Goal: Task Accomplishment & Management: Use online tool/utility

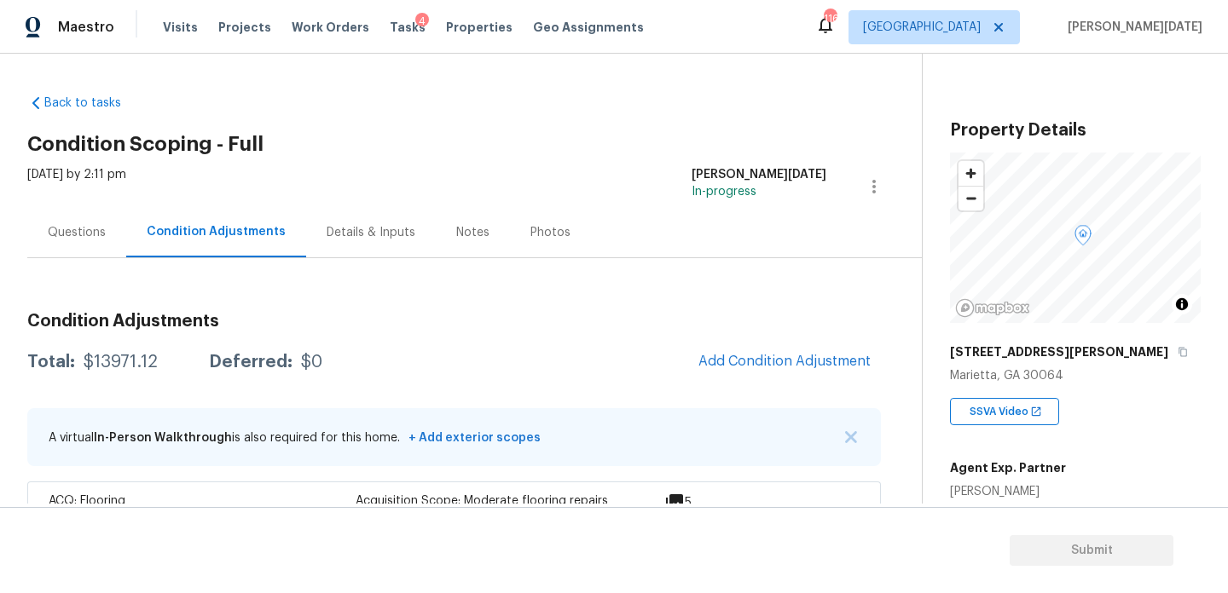
scroll to position [179, 0]
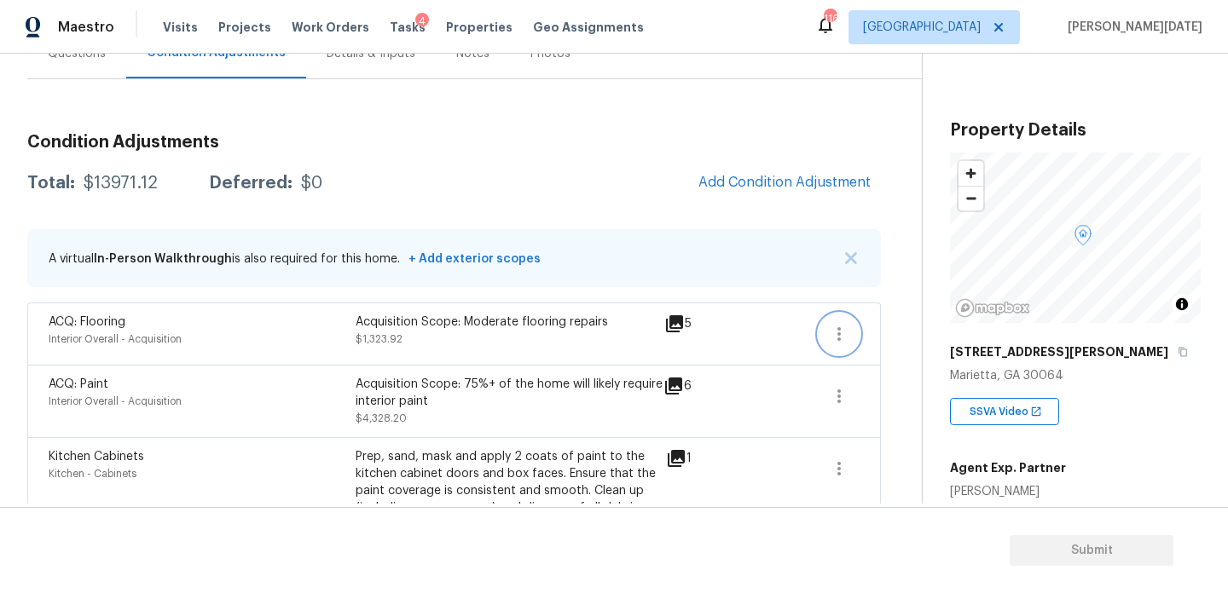
click at [839, 325] on icon "button" at bounding box center [839, 334] width 20 height 20
click at [907, 325] on div "Edit" at bounding box center [936, 330] width 133 height 17
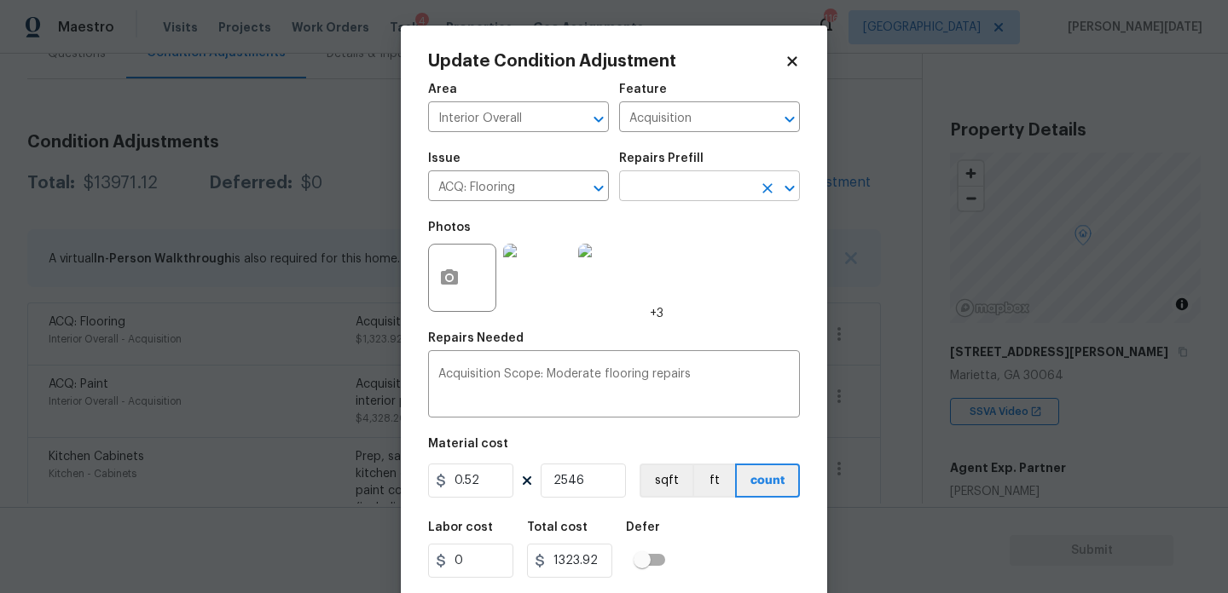
click at [644, 188] on input "text" at bounding box center [685, 188] width 133 height 26
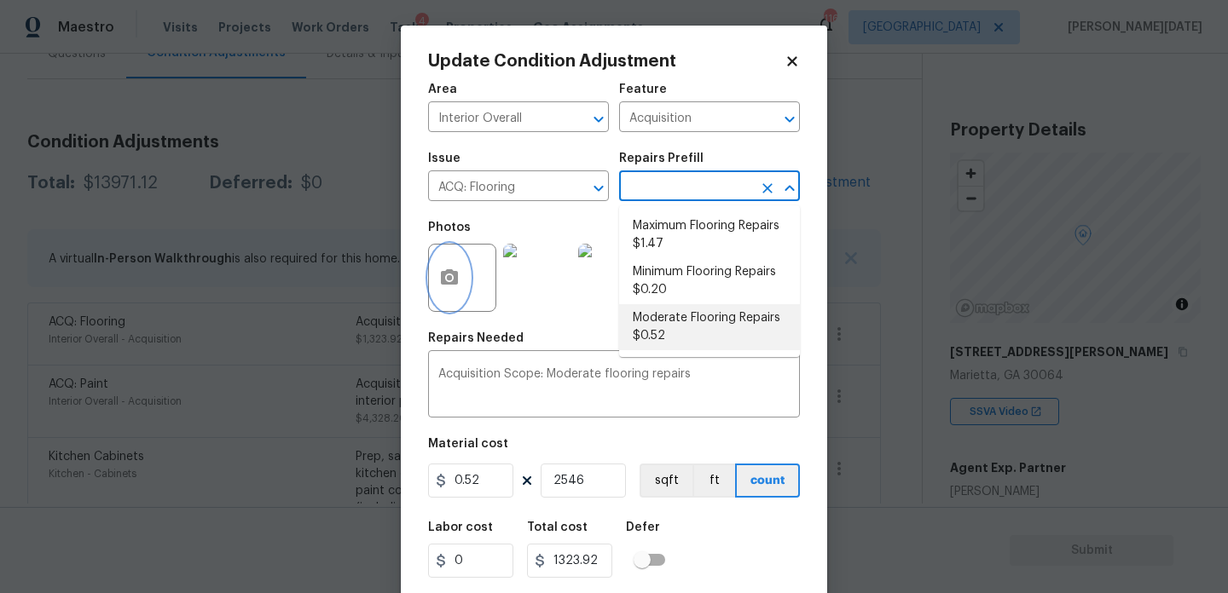
click at [454, 274] on icon "button" at bounding box center [449, 276] width 17 height 15
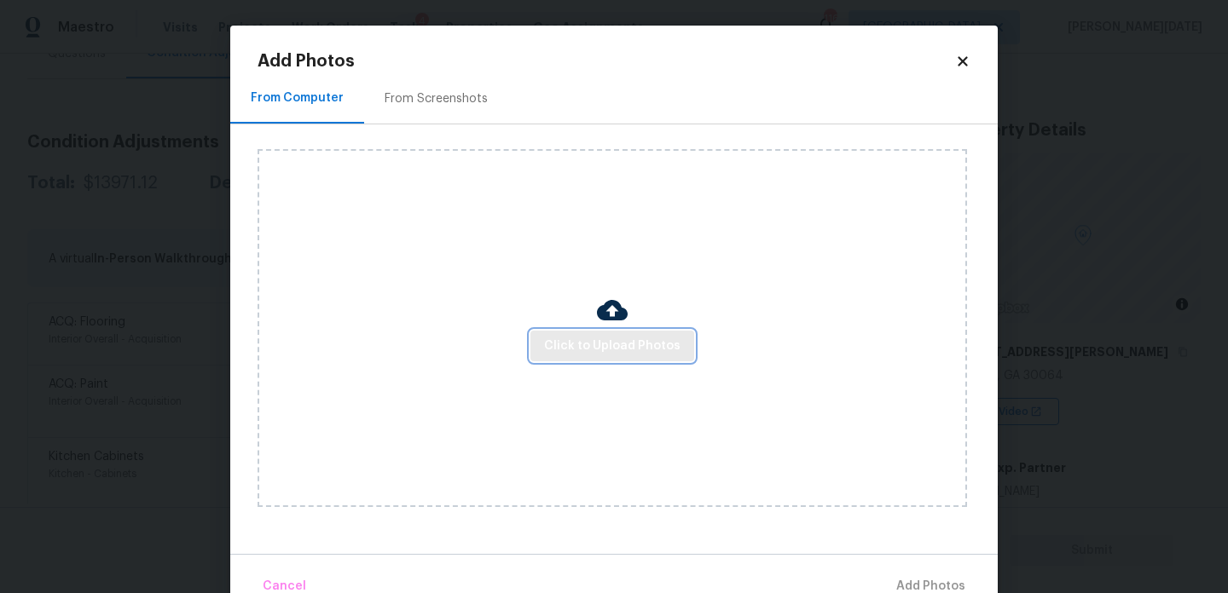
click at [581, 339] on span "Click to Upload Photos" at bounding box center [612, 346] width 136 height 21
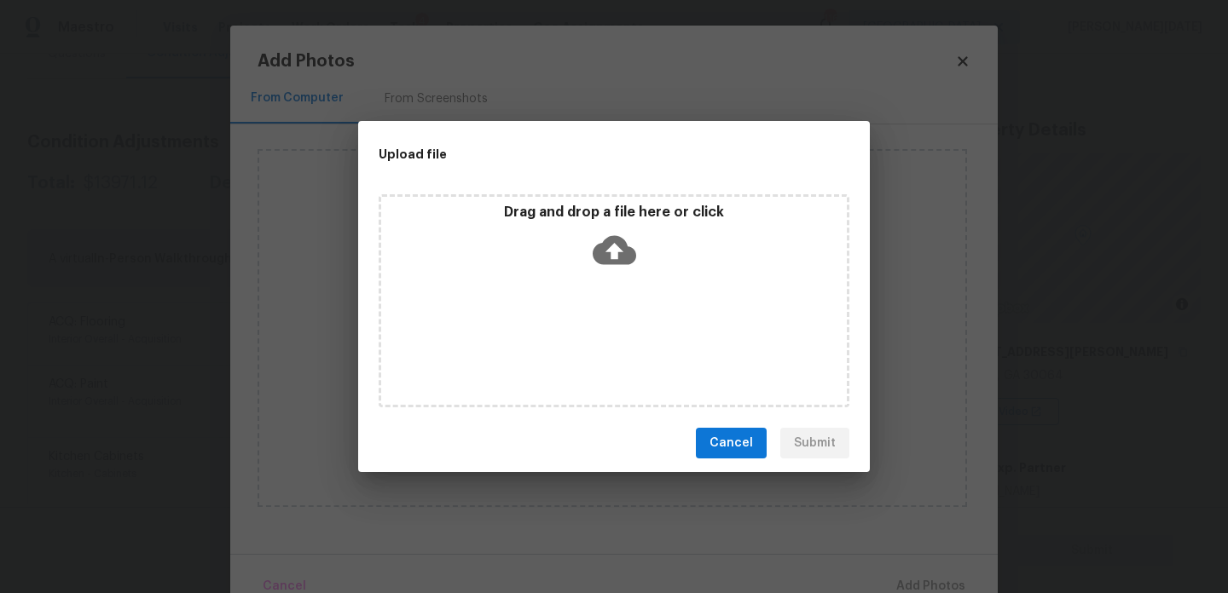
click at [581, 339] on div "Drag and drop a file here or click" at bounding box center [614, 300] width 471 height 213
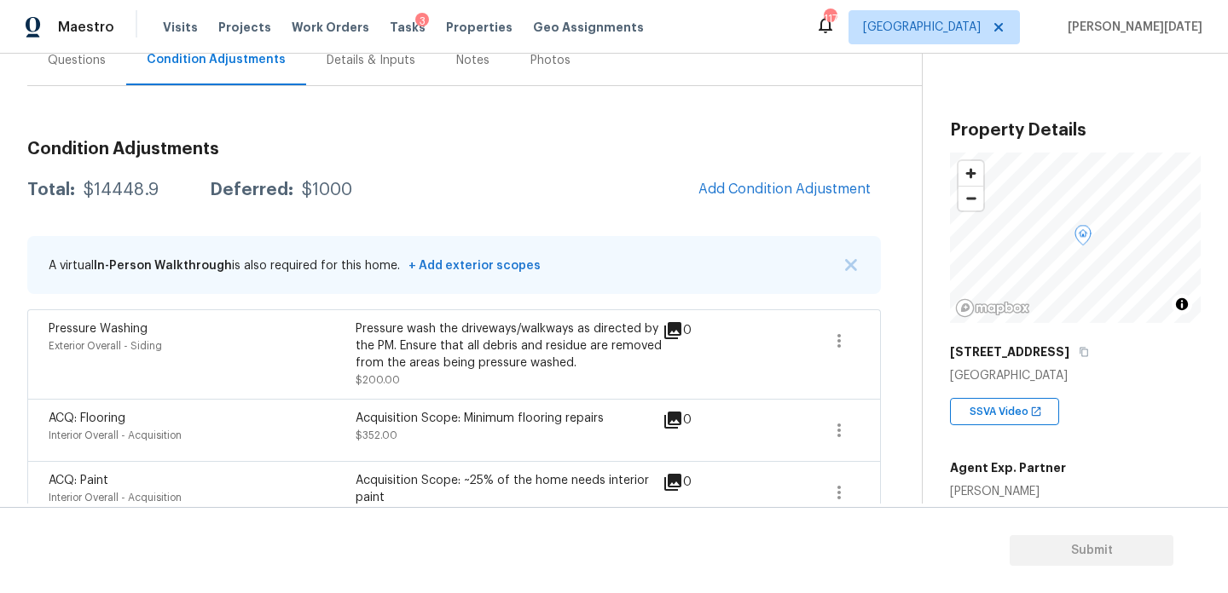
scroll to position [170, 0]
click at [784, 187] on span "Add Condition Adjustment" at bounding box center [784, 190] width 172 height 15
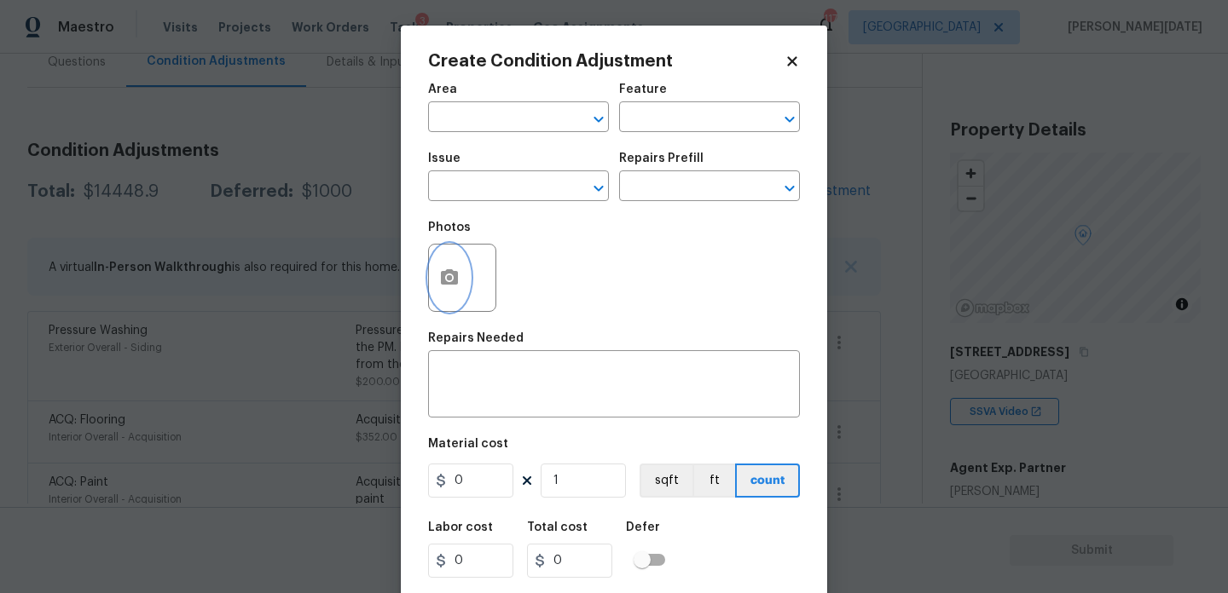
click at [451, 276] on circle "button" at bounding box center [449, 277] width 5 height 5
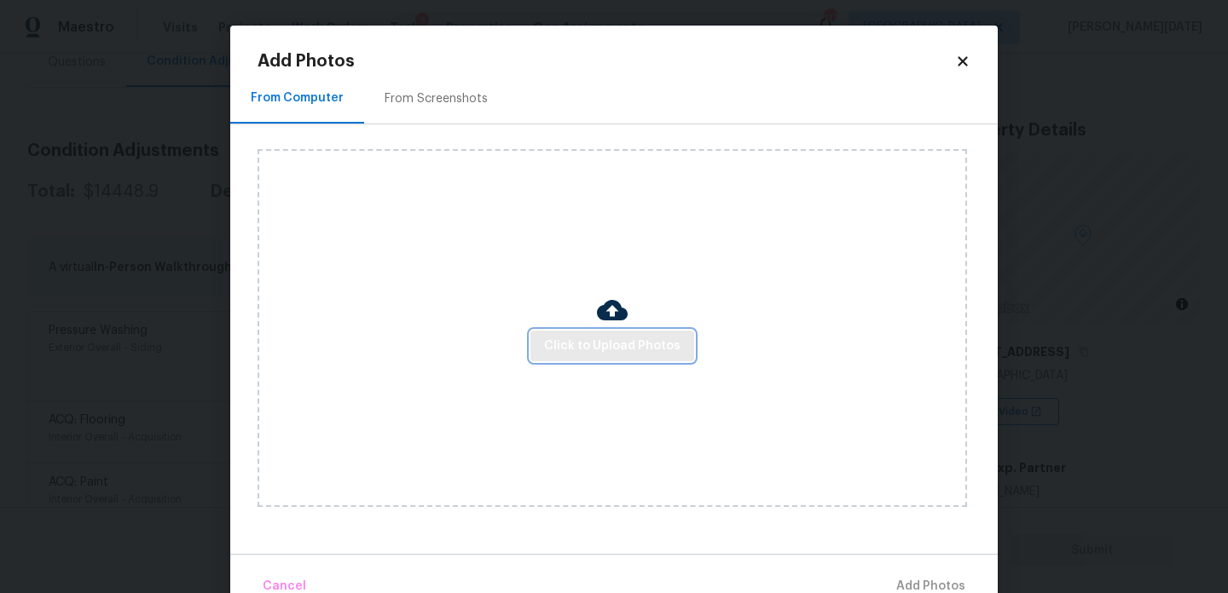
click at [591, 337] on span "Click to Upload Photos" at bounding box center [612, 346] width 136 height 21
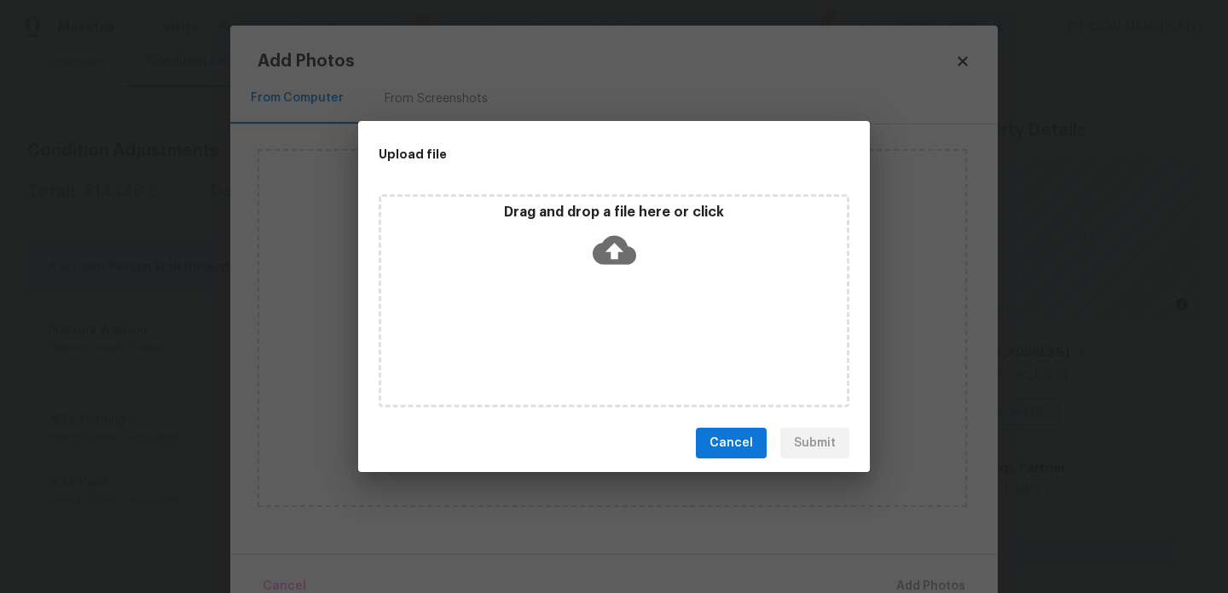
click at [591, 337] on div "Drag and drop a file here or click" at bounding box center [614, 300] width 471 height 213
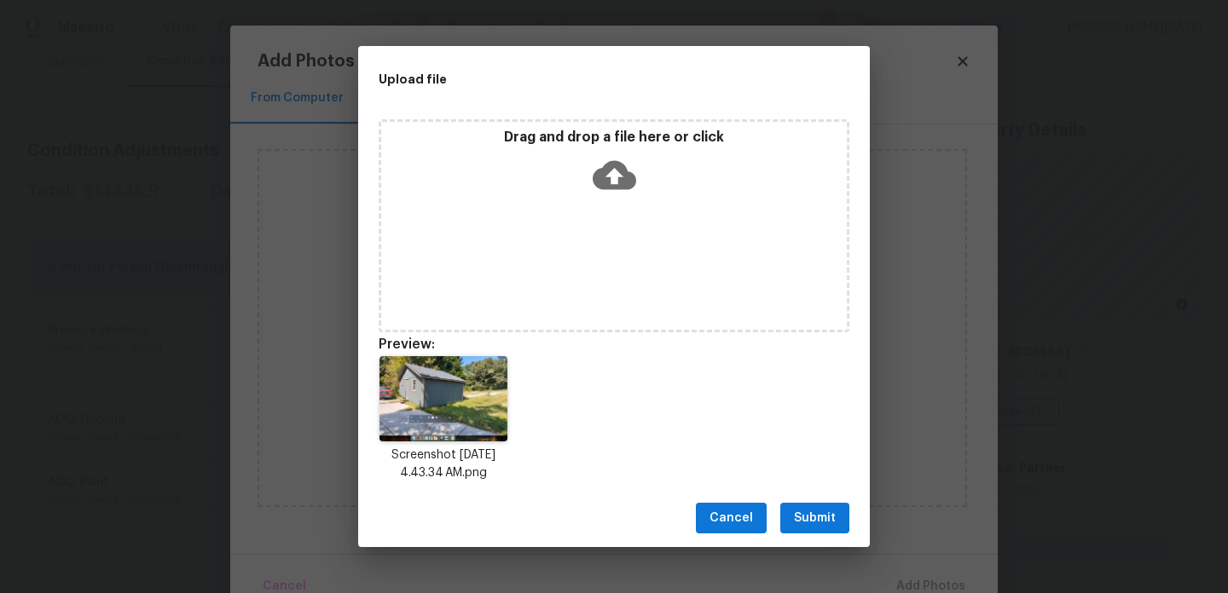
click at [823, 528] on span "Submit" at bounding box center [815, 518] width 42 height 21
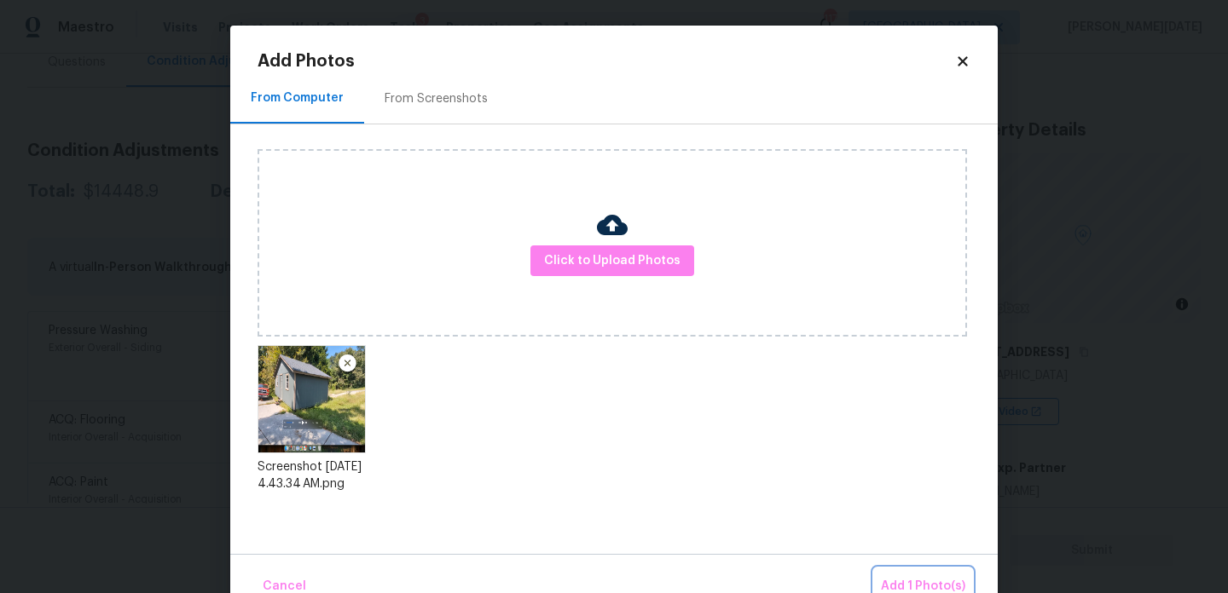
click at [910, 590] on span "Add 1 Photo(s)" at bounding box center [923, 586] width 84 height 21
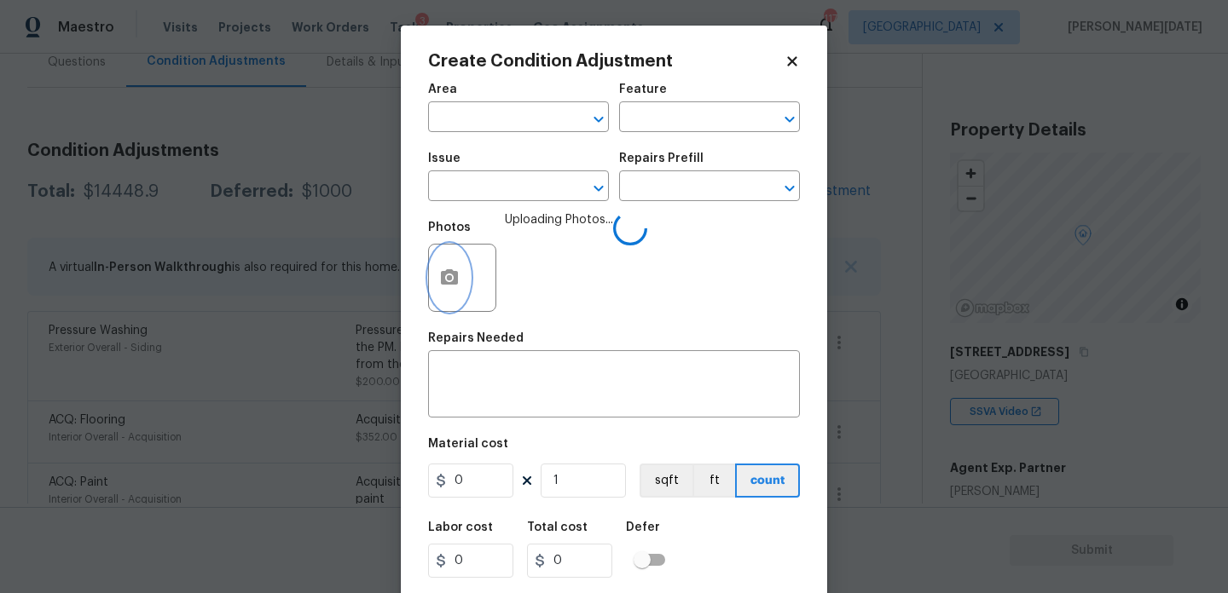
click at [458, 303] on button "button" at bounding box center [449, 278] width 41 height 66
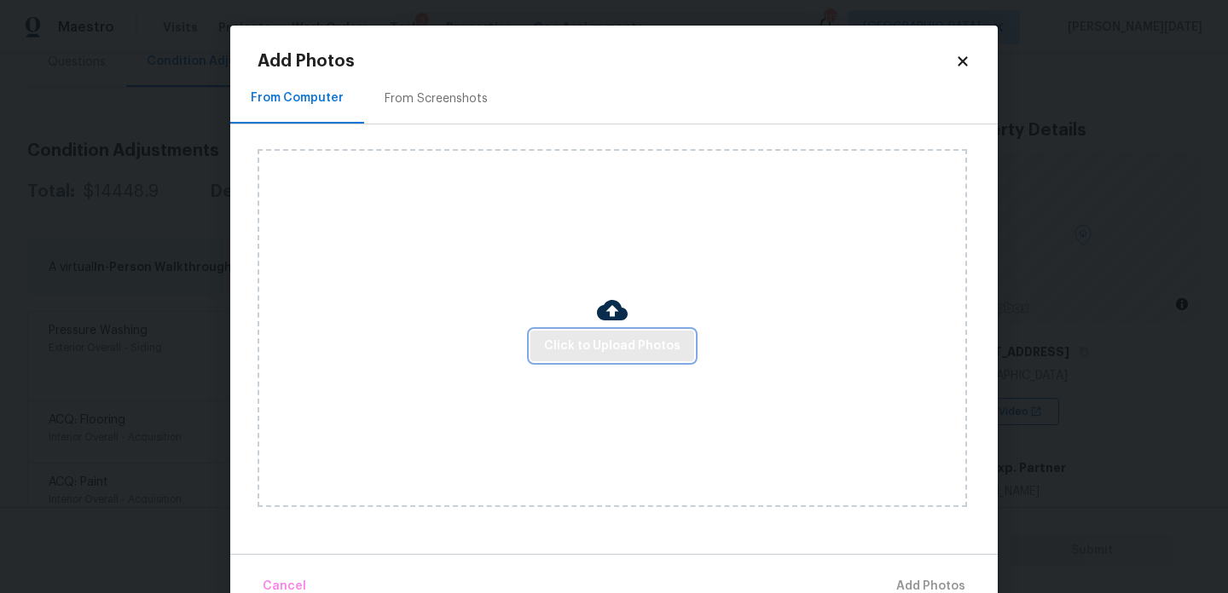
click at [581, 352] on span "Click to Upload Photos" at bounding box center [612, 346] width 136 height 21
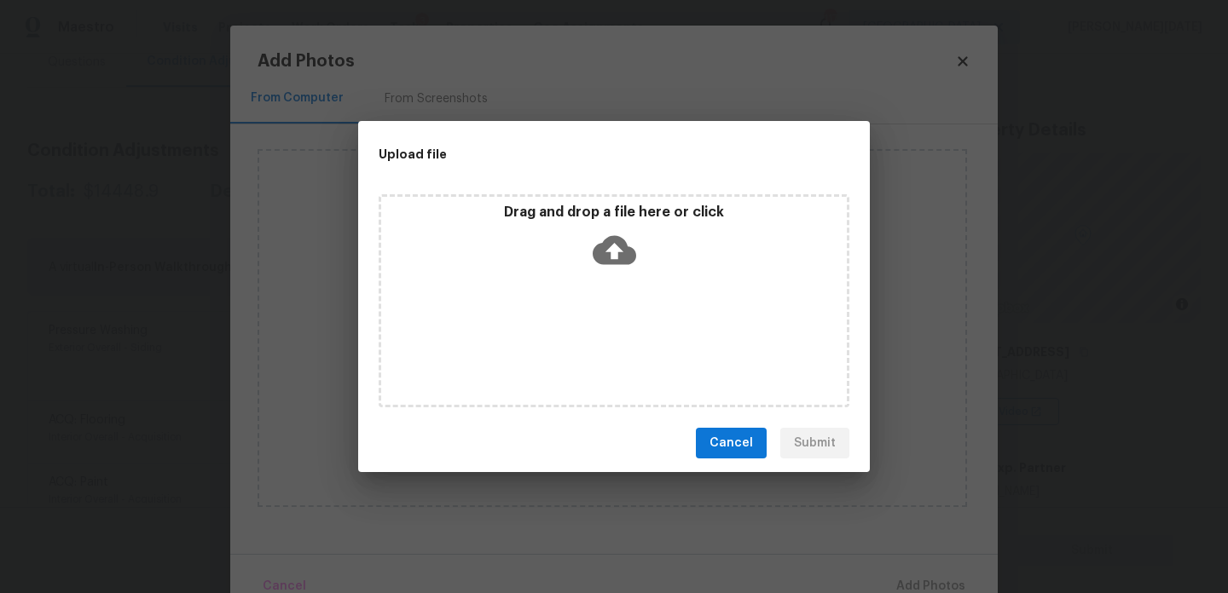
click at [581, 352] on div "Drag and drop a file here or click" at bounding box center [614, 300] width 471 height 213
